Goal: Find specific page/section: Find specific page/section

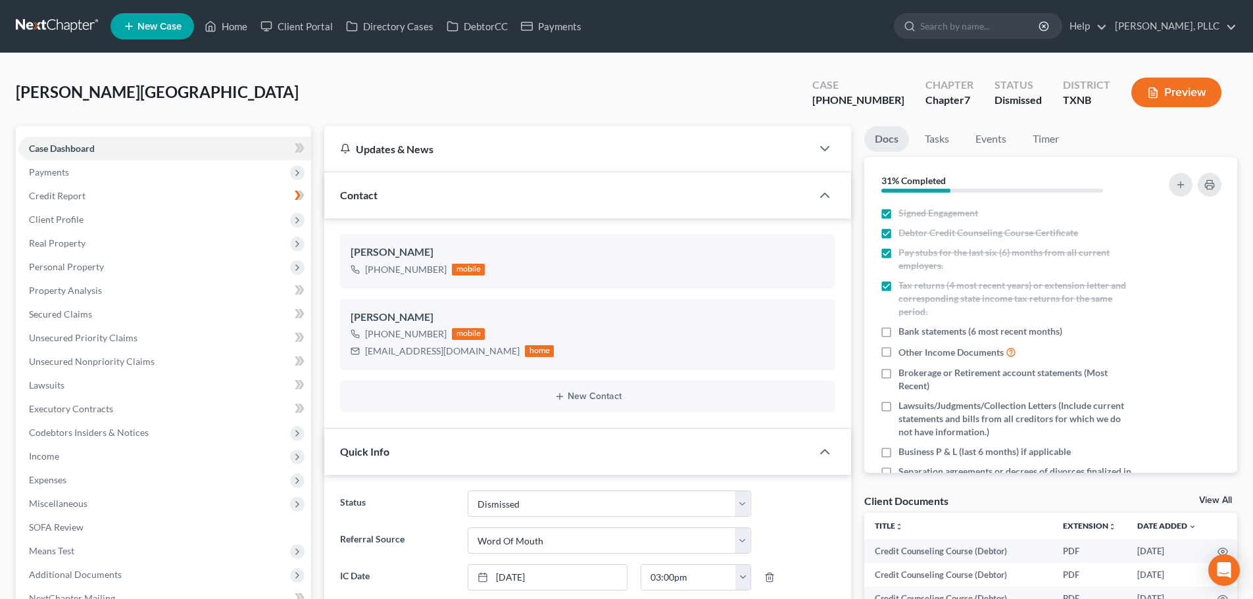
select select "8"
select select "0"
click at [237, 28] on link "Home" at bounding box center [226, 26] width 56 height 24
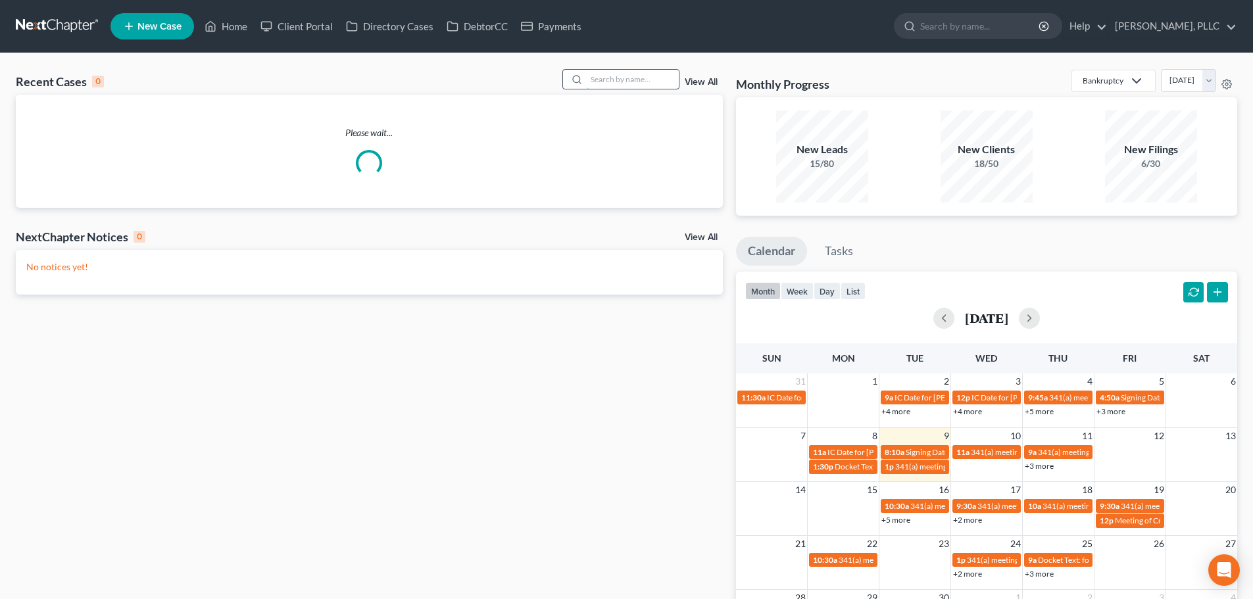
click at [630, 80] on input "search" at bounding box center [633, 79] width 92 height 19
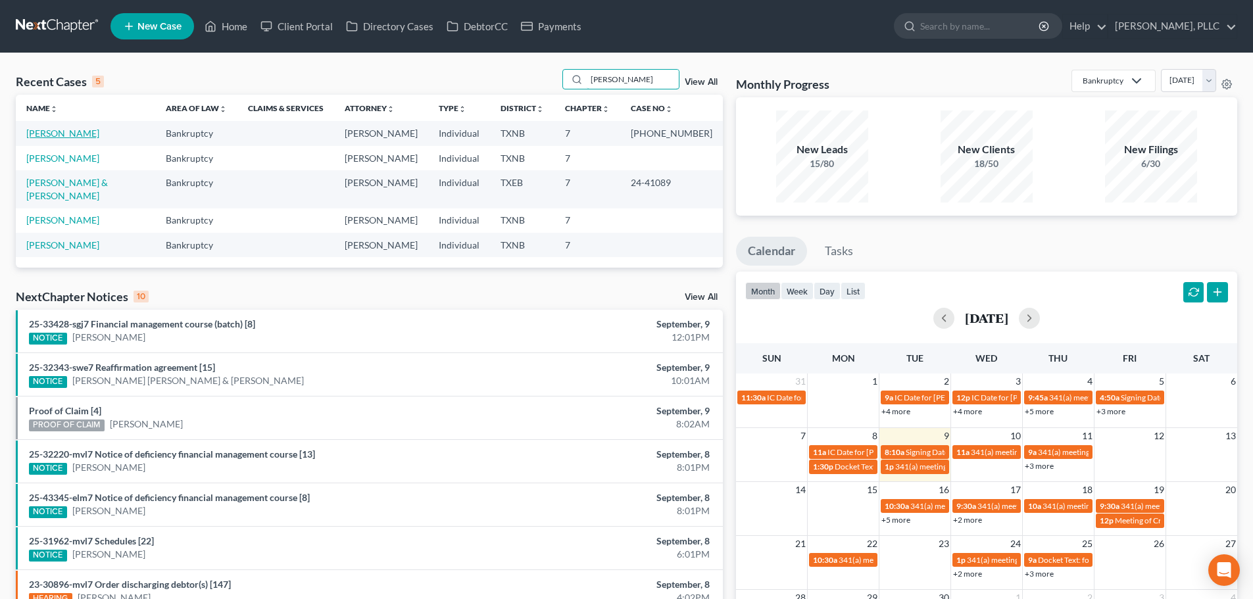
type input "[PERSON_NAME]"
click at [51, 135] on link "[PERSON_NAME]" at bounding box center [62, 133] width 73 height 11
select select "6"
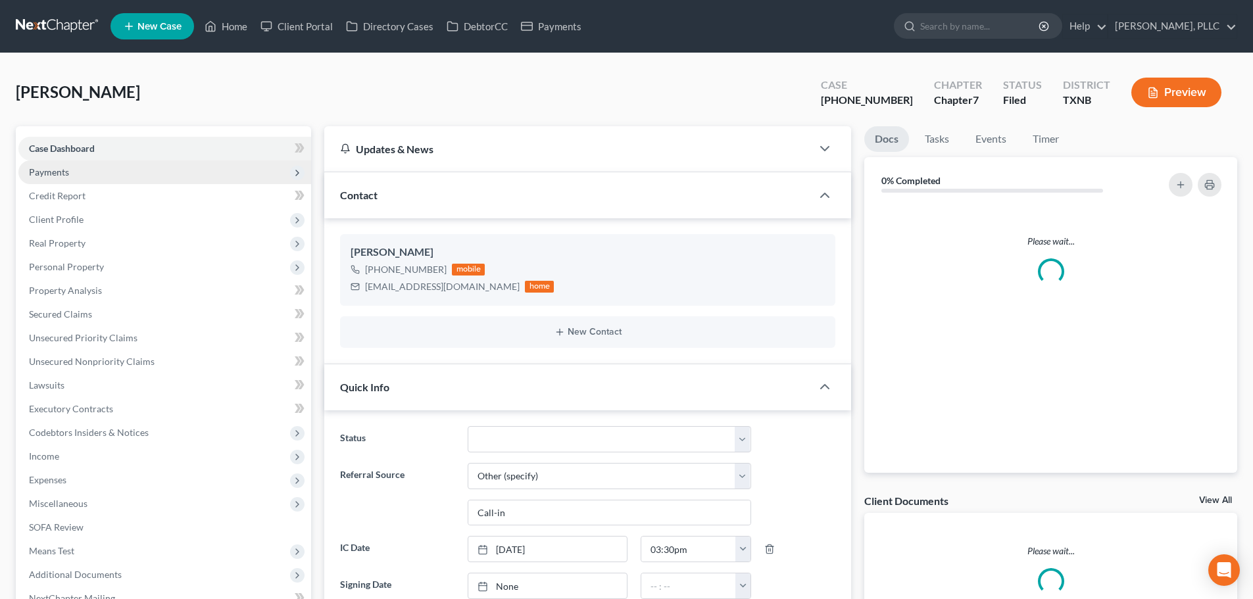
scroll to position [1206, 0]
click at [64, 171] on span "Payments" at bounding box center [49, 171] width 40 height 11
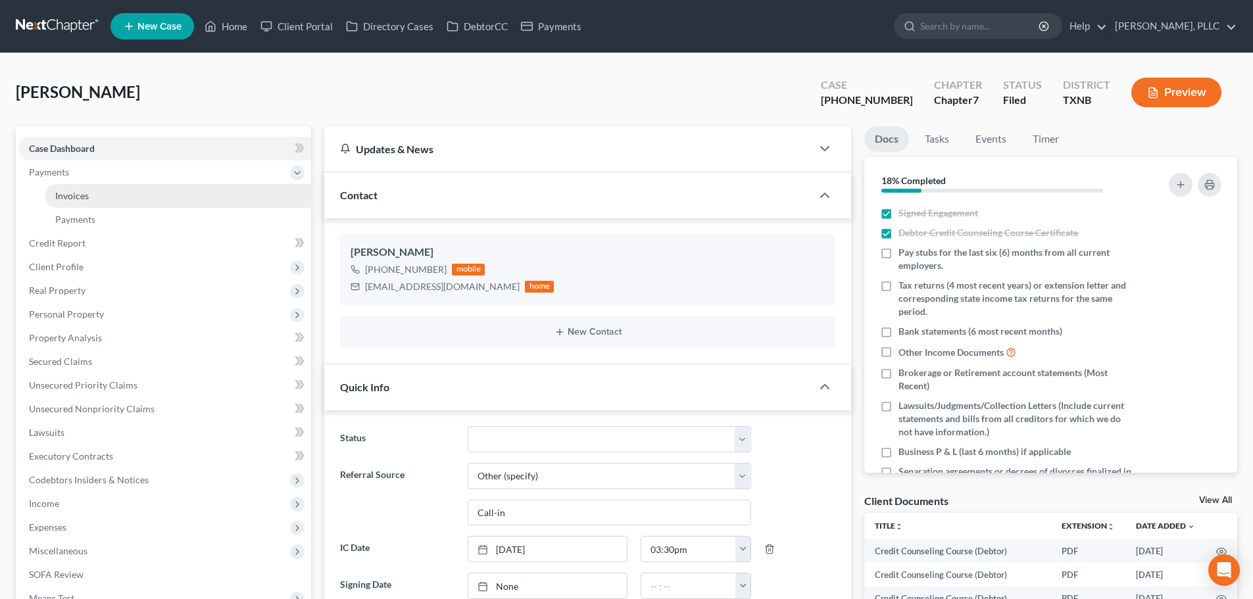
click at [83, 199] on span "Invoices" at bounding box center [72, 195] width 34 height 11
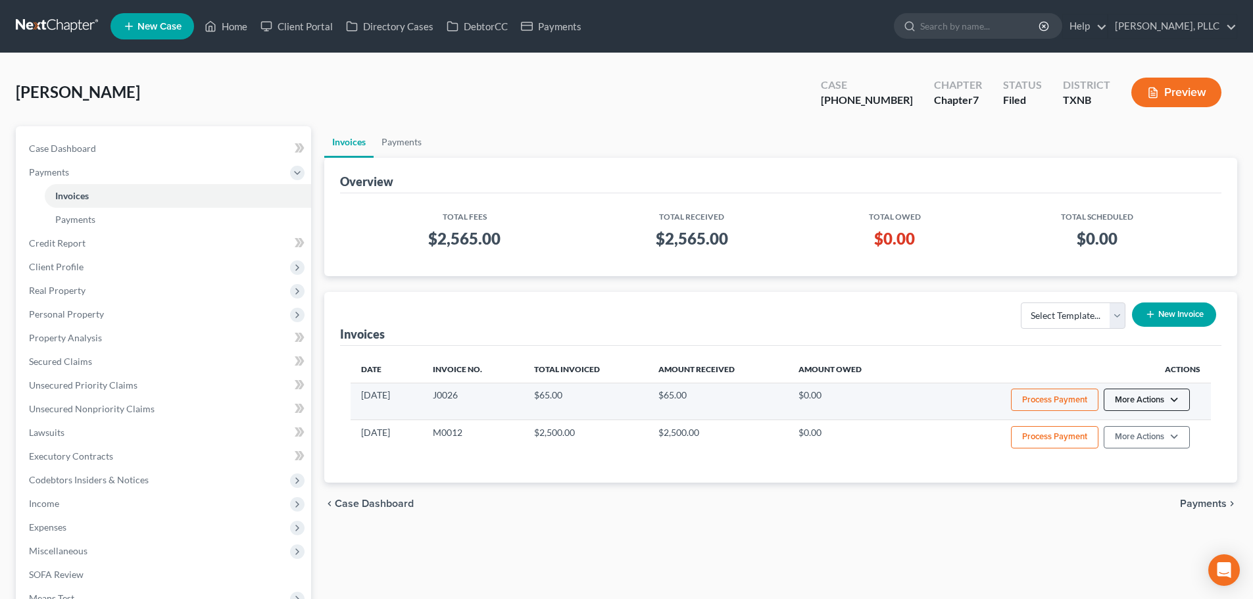
click at [1175, 403] on button "More Actions" at bounding box center [1146, 400] width 86 height 22
click at [1151, 430] on link "View/Edit" at bounding box center [1165, 427] width 154 height 22
select select "1"
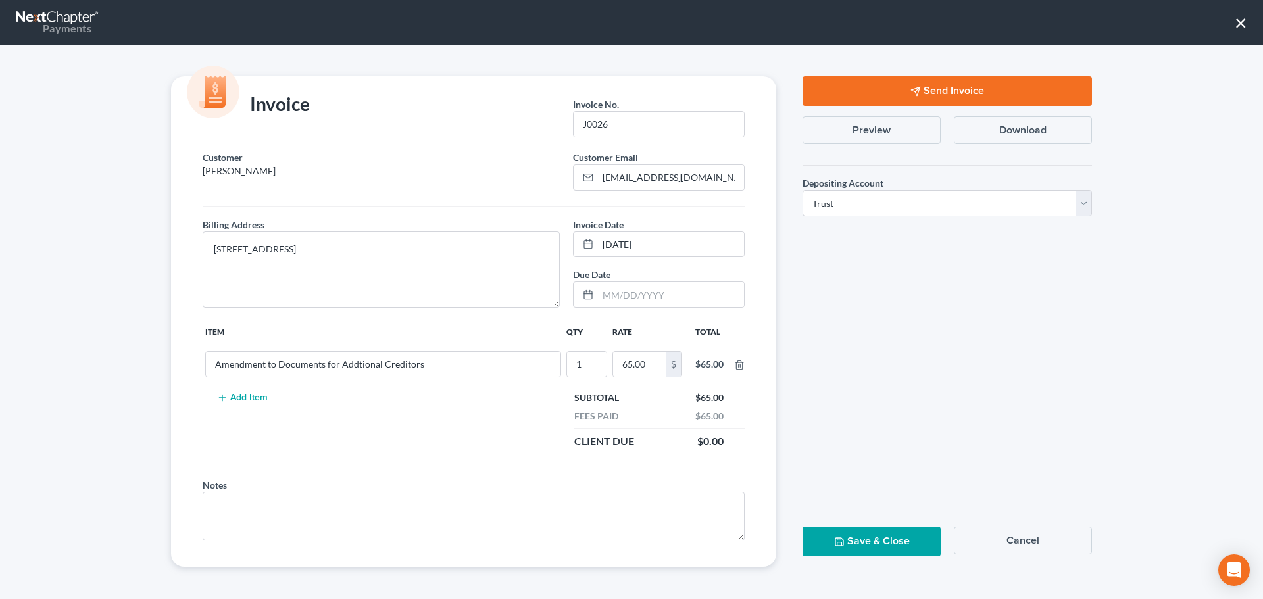
click at [1238, 21] on button "×" at bounding box center [1240, 22] width 12 height 21
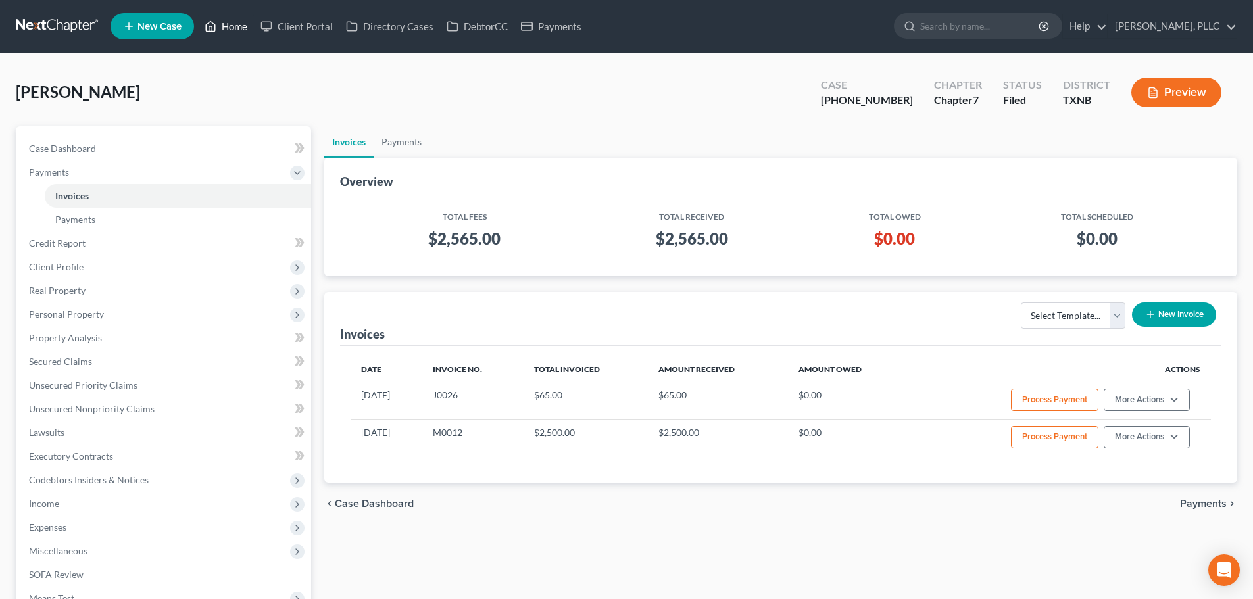
click at [233, 23] on link "Home" at bounding box center [226, 26] width 56 height 24
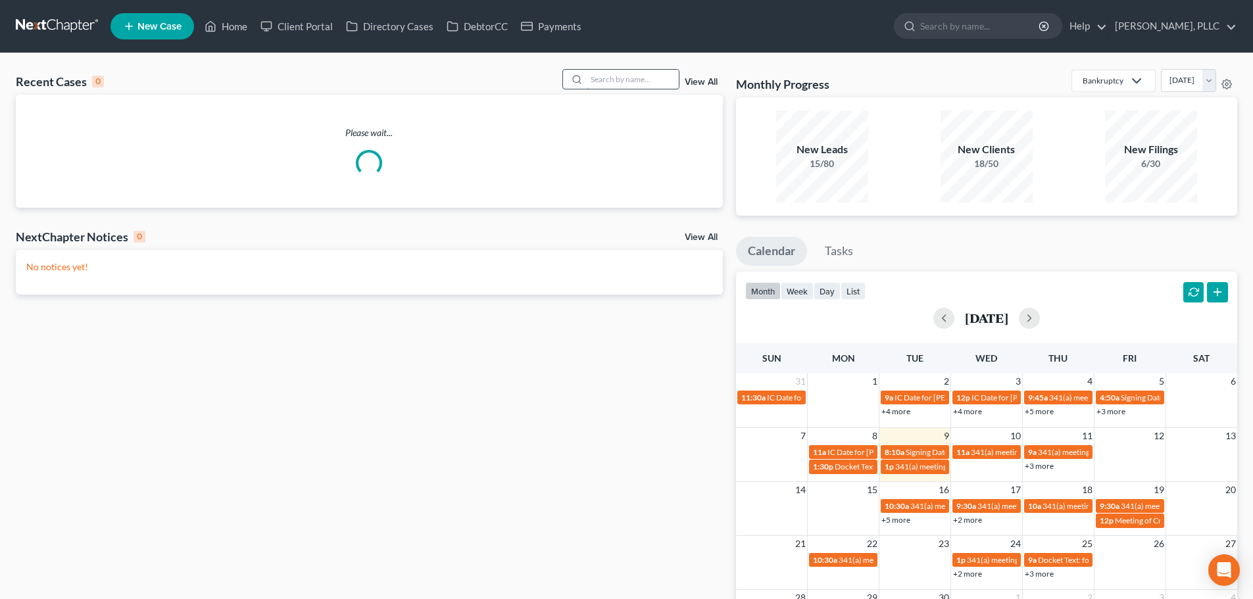
click at [605, 79] on input "search" at bounding box center [633, 79] width 92 height 19
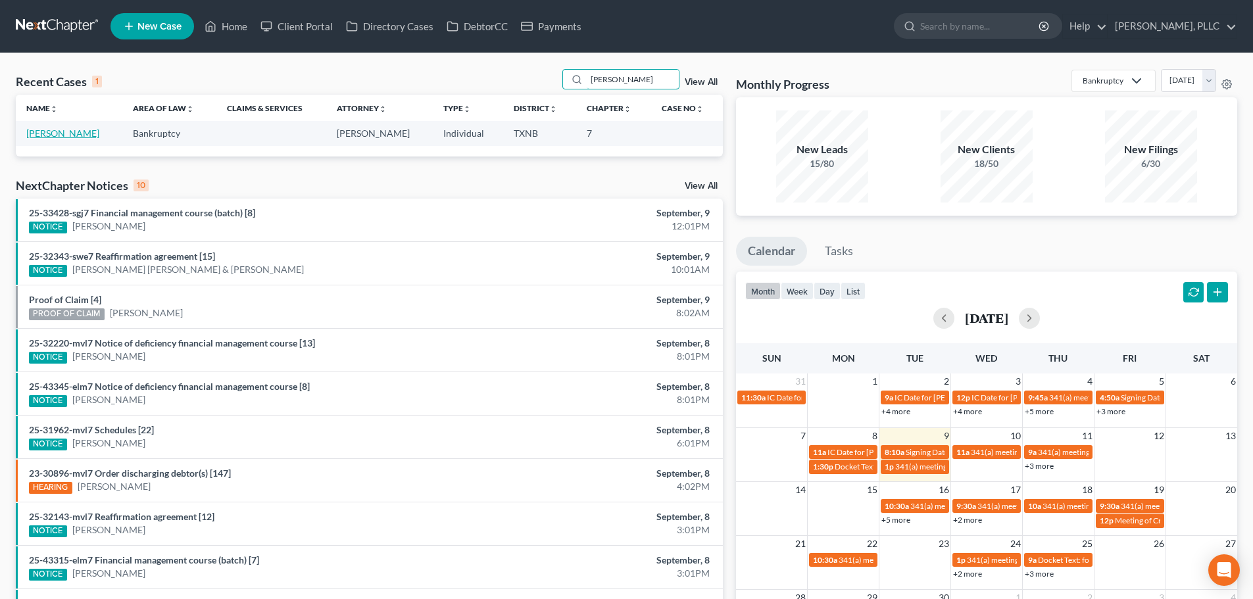
type input "[PERSON_NAME]"
click at [78, 135] on link "[PERSON_NAME]" at bounding box center [62, 133] width 73 height 11
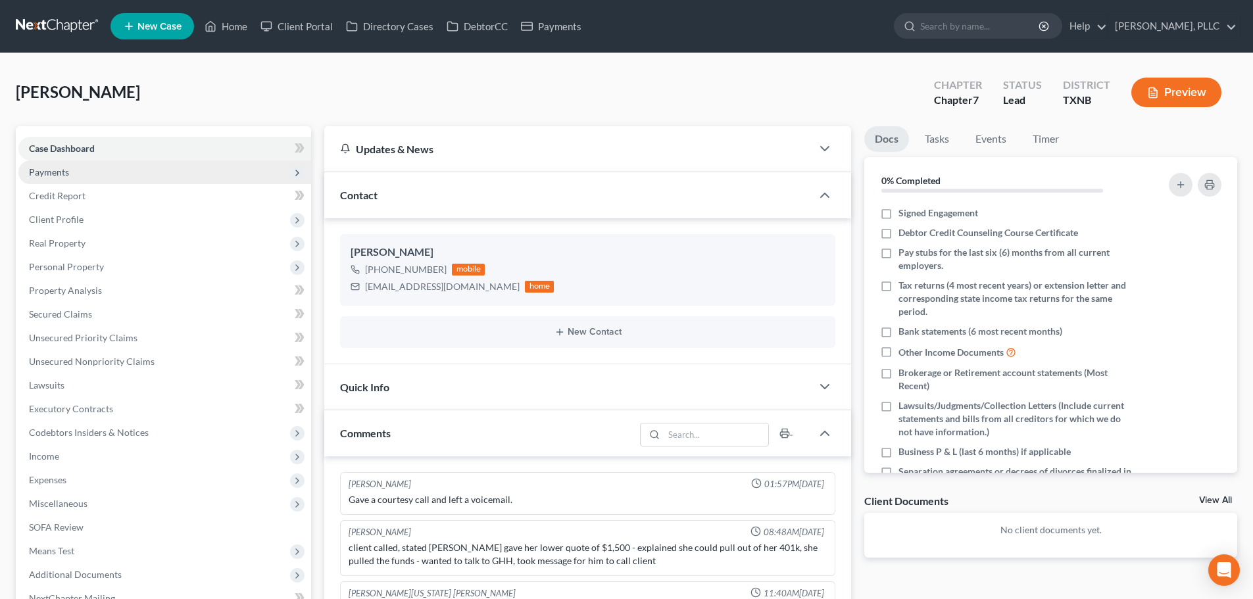
click at [72, 164] on span "Payments" at bounding box center [164, 172] width 293 height 24
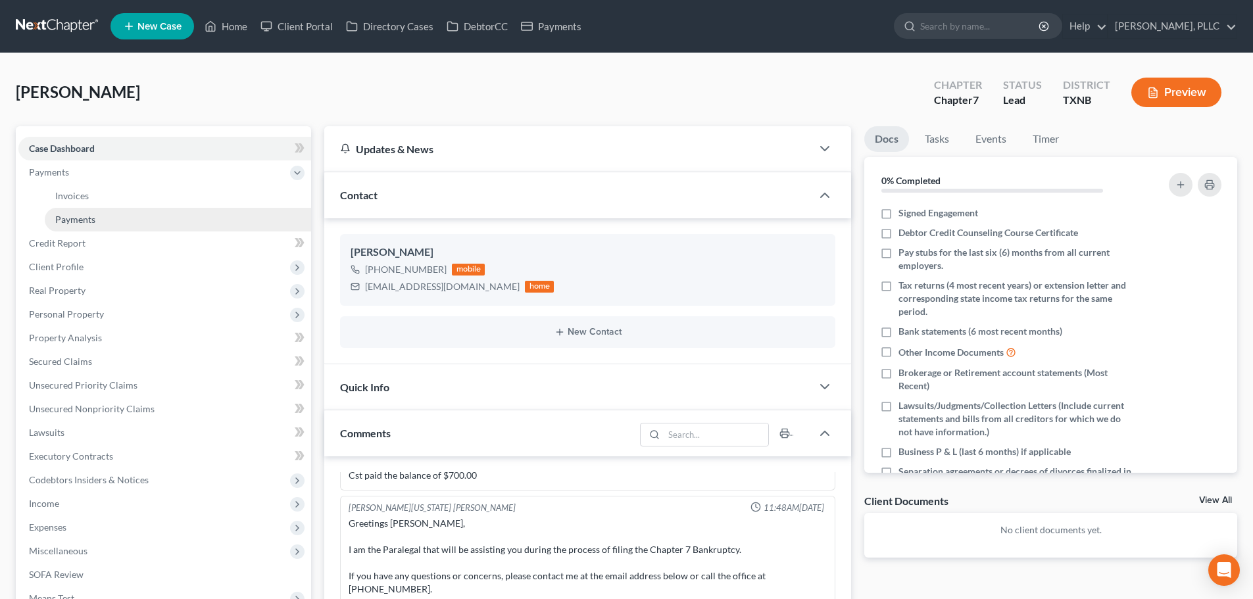
click at [88, 220] on span "Payments" at bounding box center [75, 219] width 40 height 11
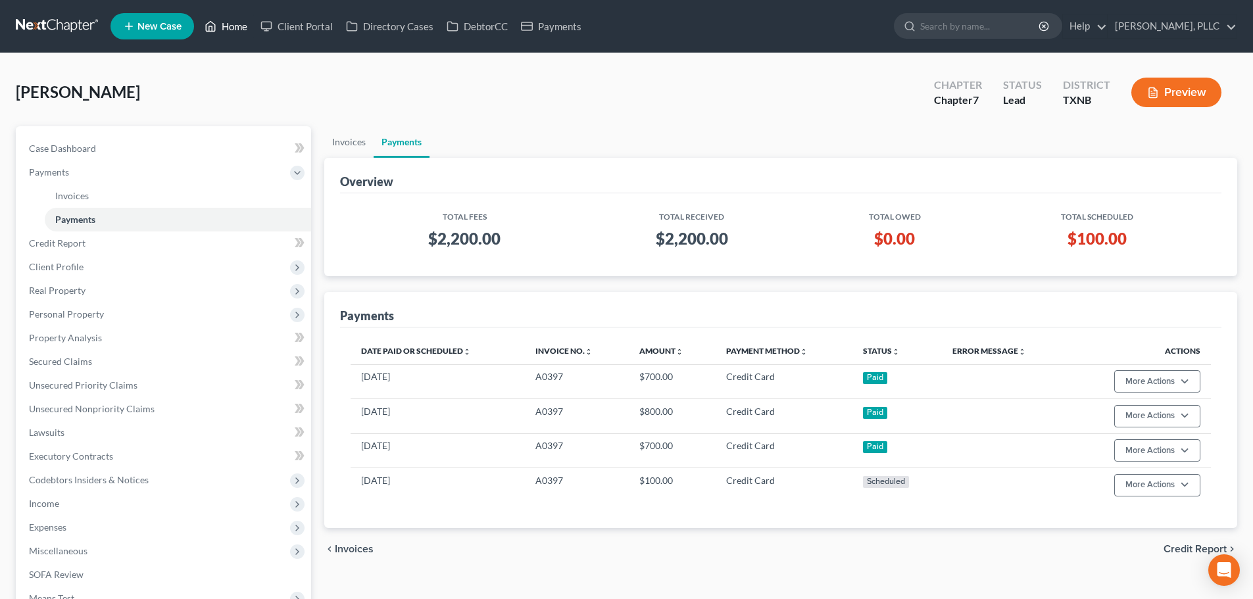
click at [229, 27] on link "Home" at bounding box center [226, 26] width 56 height 24
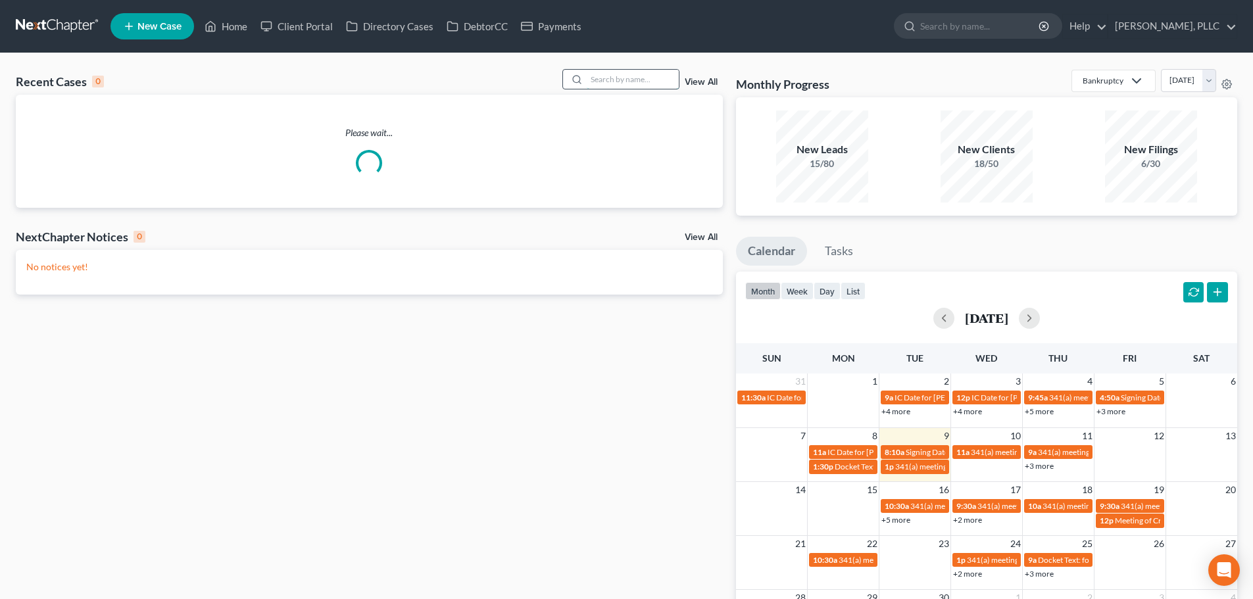
click at [639, 79] on input "search" at bounding box center [633, 79] width 92 height 19
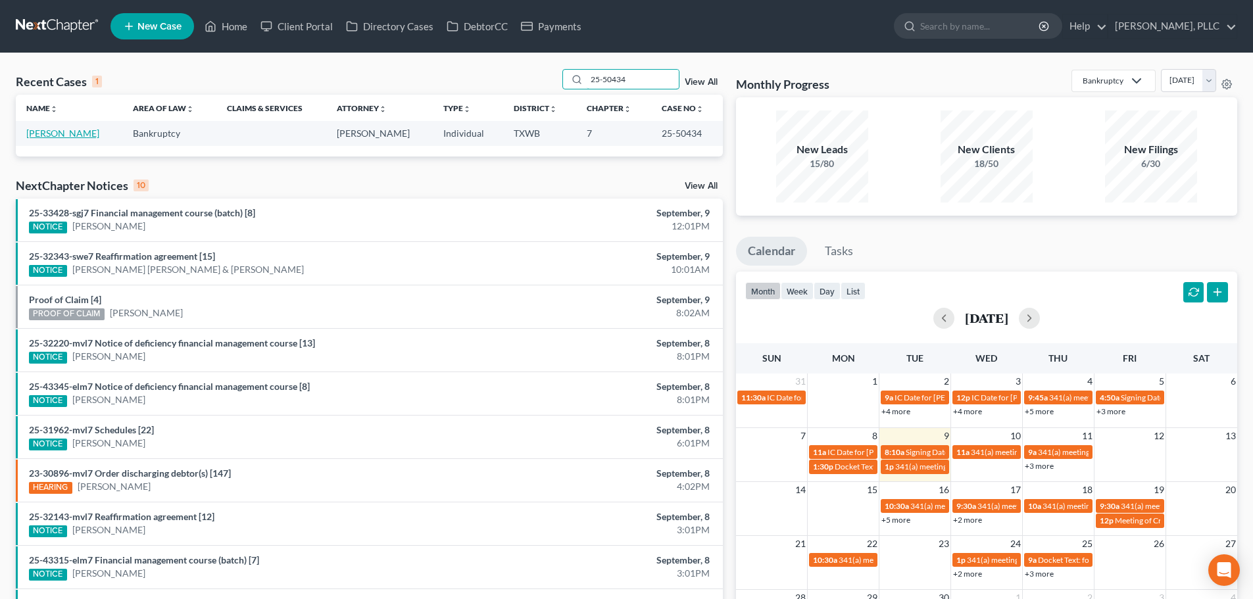
type input "25-50434"
click at [70, 136] on link "[PERSON_NAME]" at bounding box center [62, 133] width 73 height 11
select select "4"
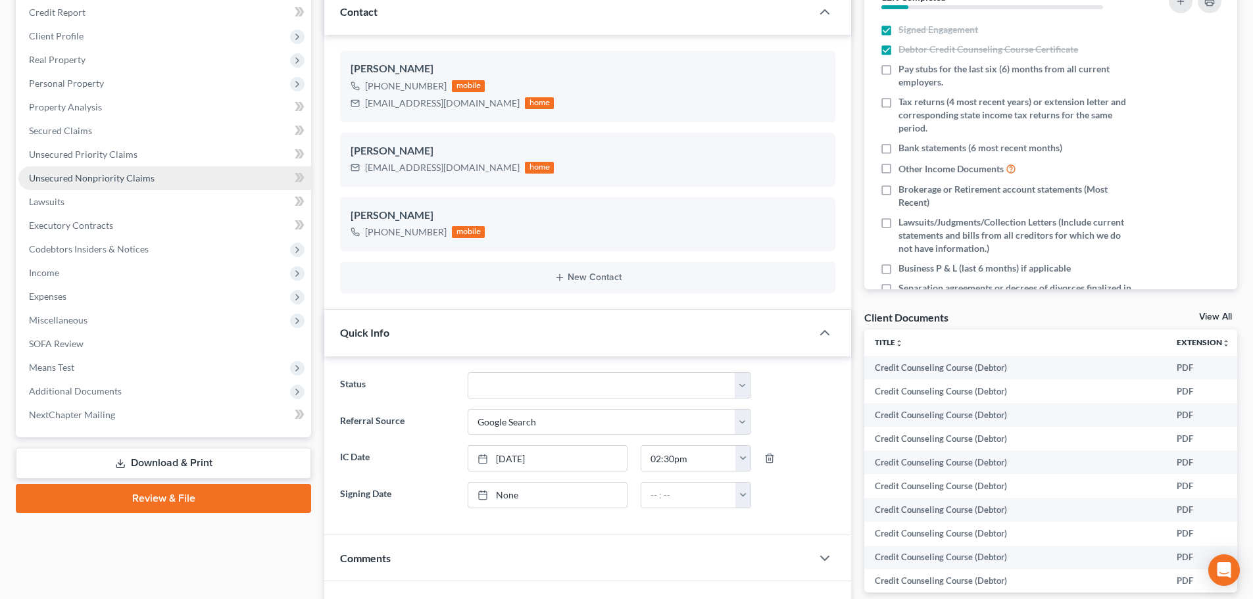
scroll to position [204, 0]
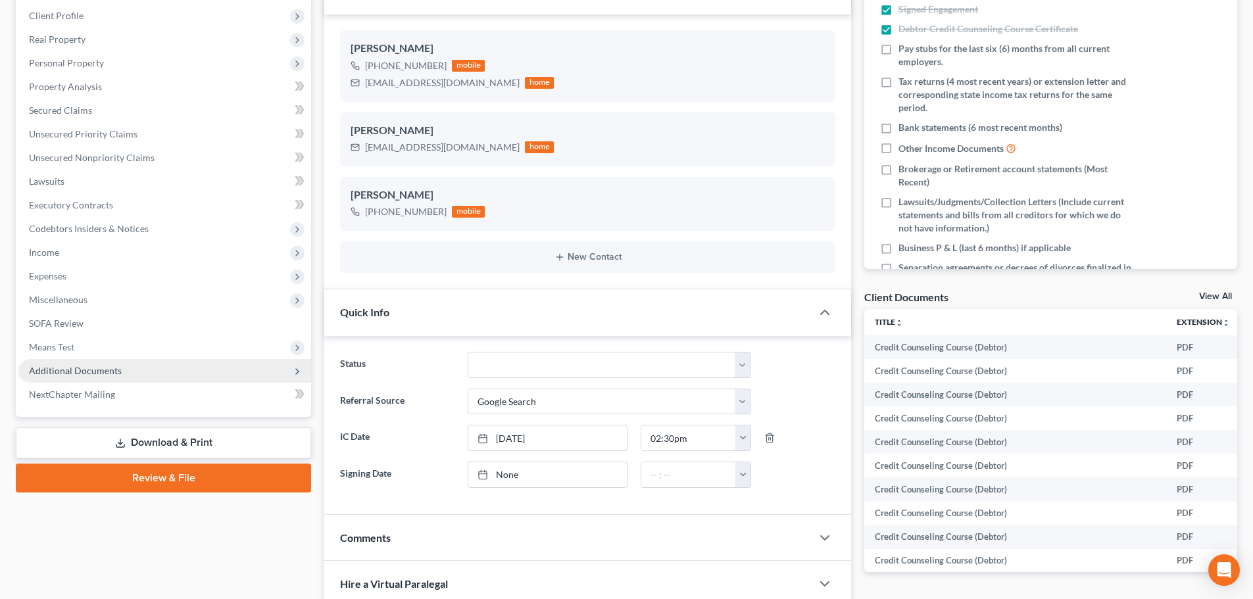
click at [92, 369] on span "Additional Documents" at bounding box center [75, 370] width 93 height 11
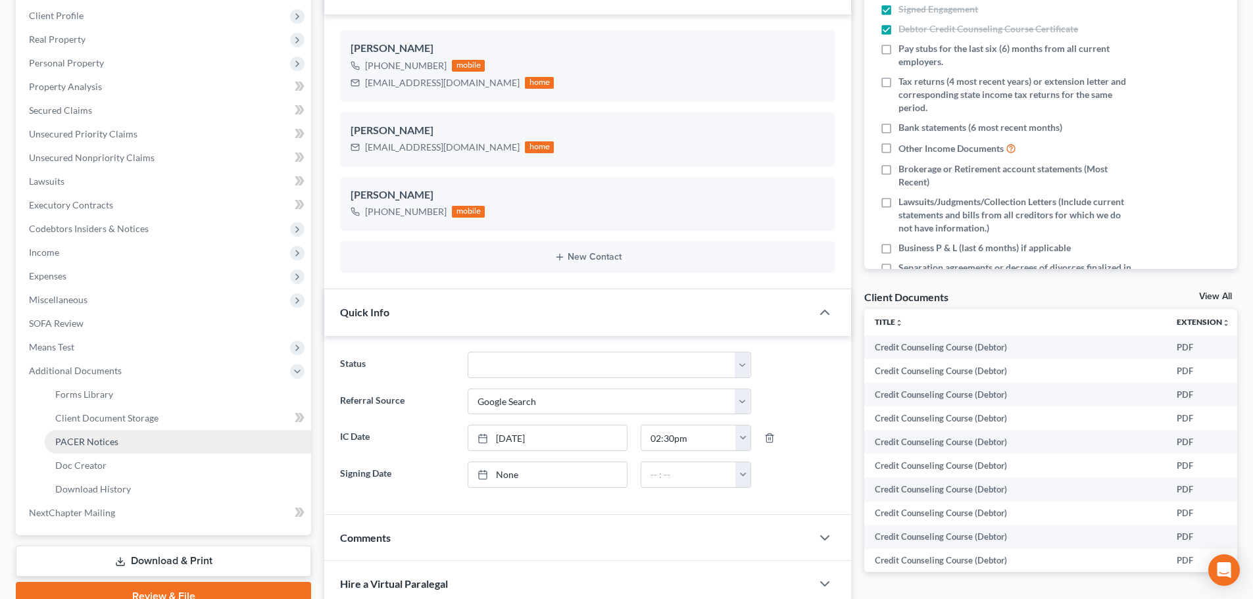
click at [91, 439] on span "PACER Notices" at bounding box center [86, 441] width 63 height 11
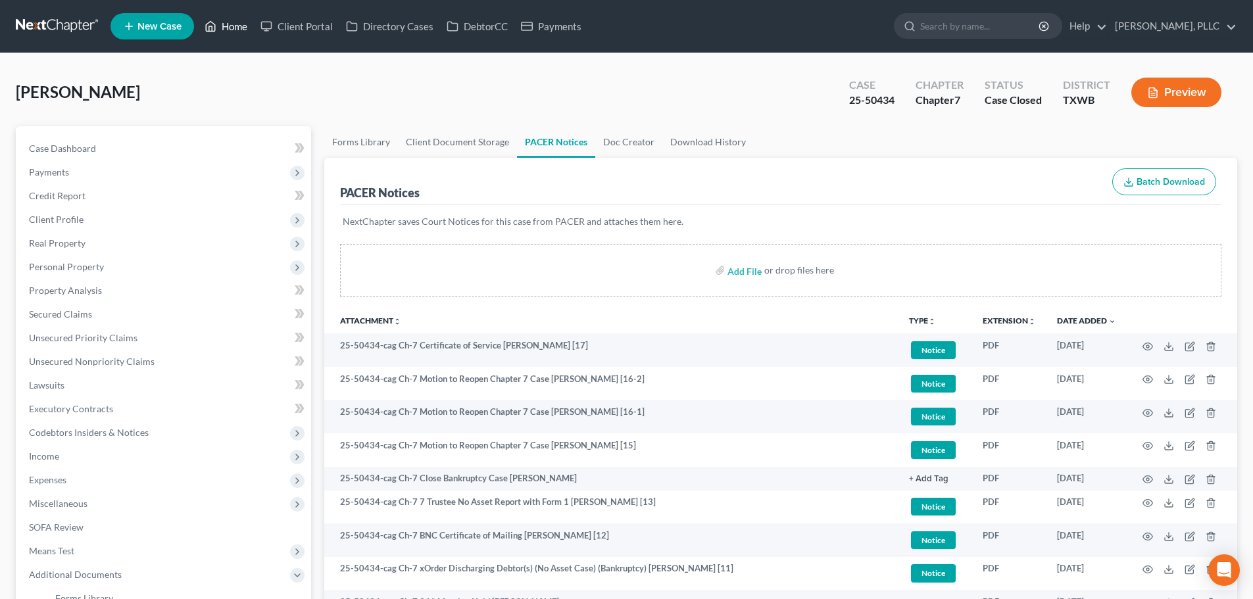
click at [233, 28] on link "Home" at bounding box center [226, 26] width 56 height 24
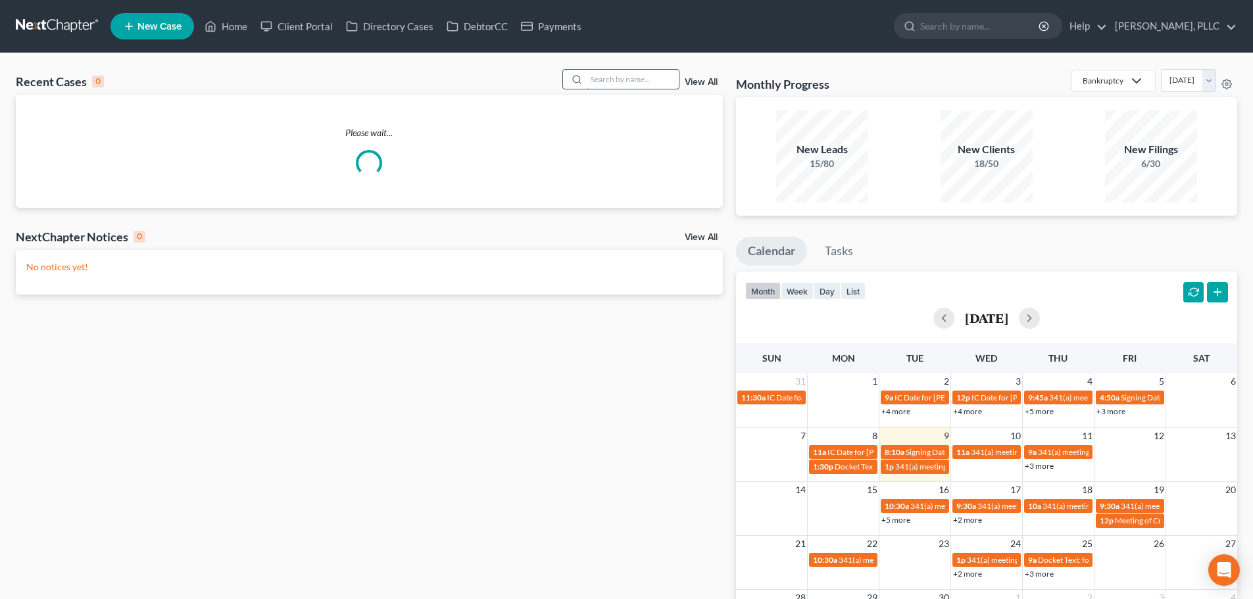
click at [649, 74] on input "search" at bounding box center [633, 79] width 92 height 19
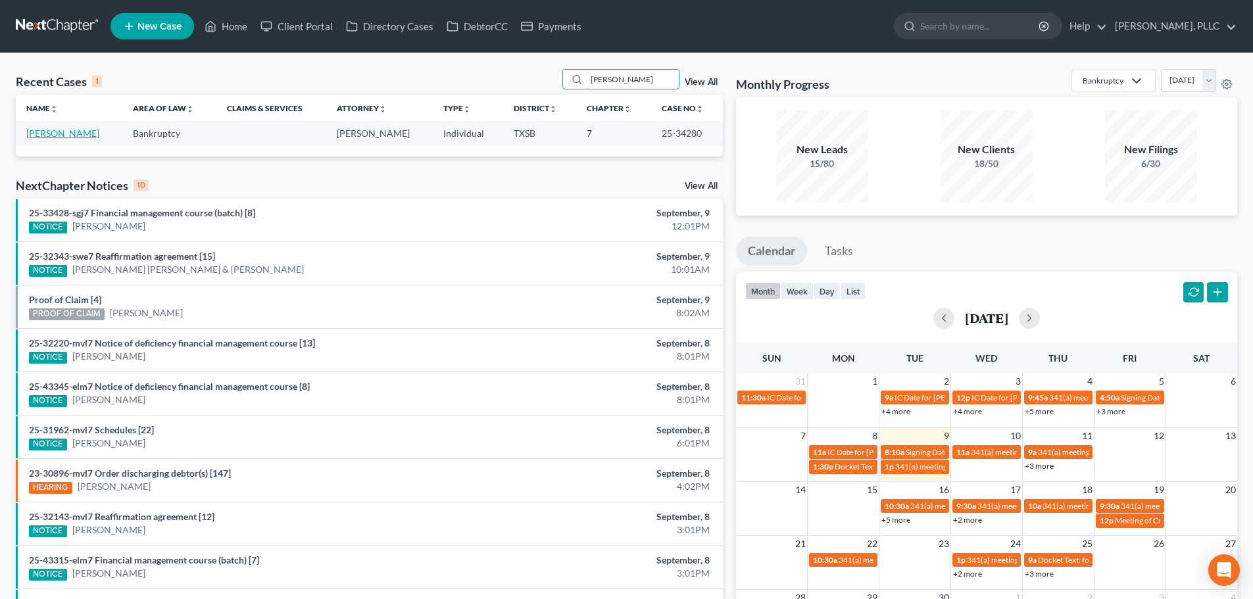
type input "[PERSON_NAME]"
click at [59, 135] on link "[PERSON_NAME]" at bounding box center [62, 133] width 73 height 11
select select "4"
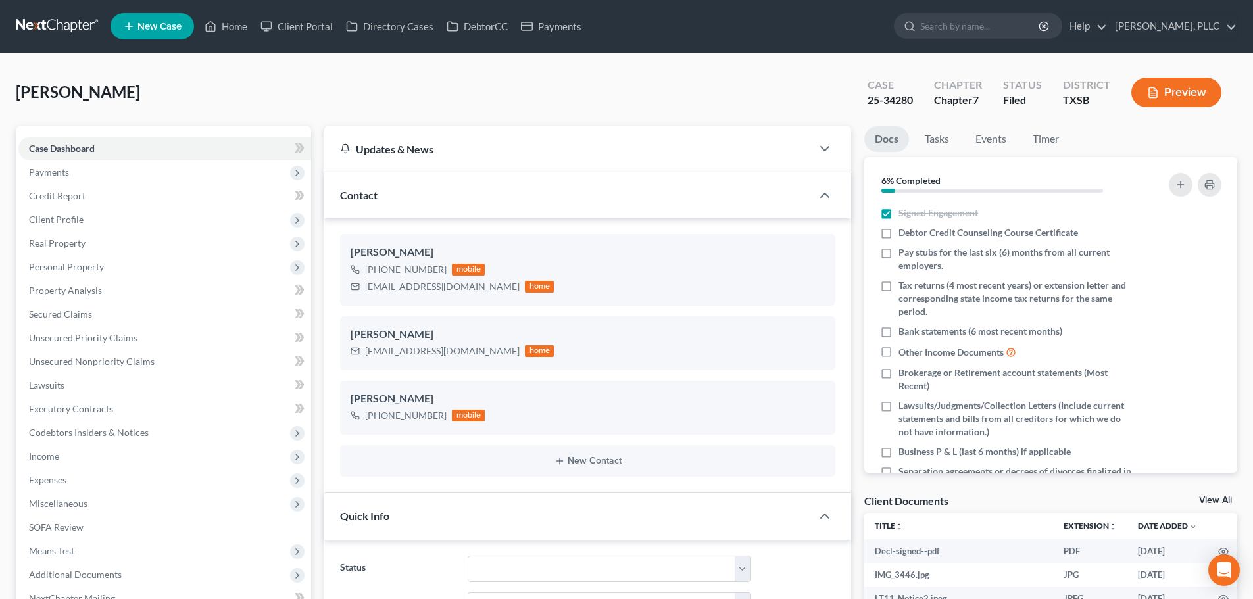
click at [315, 87] on div "[PERSON_NAME] Upgraded Case 25-34280 Chapter Chapter 7 Status [GEOGRAPHIC_DATA]…" at bounding box center [626, 97] width 1221 height 57
